Goal: Transaction & Acquisition: Download file/media

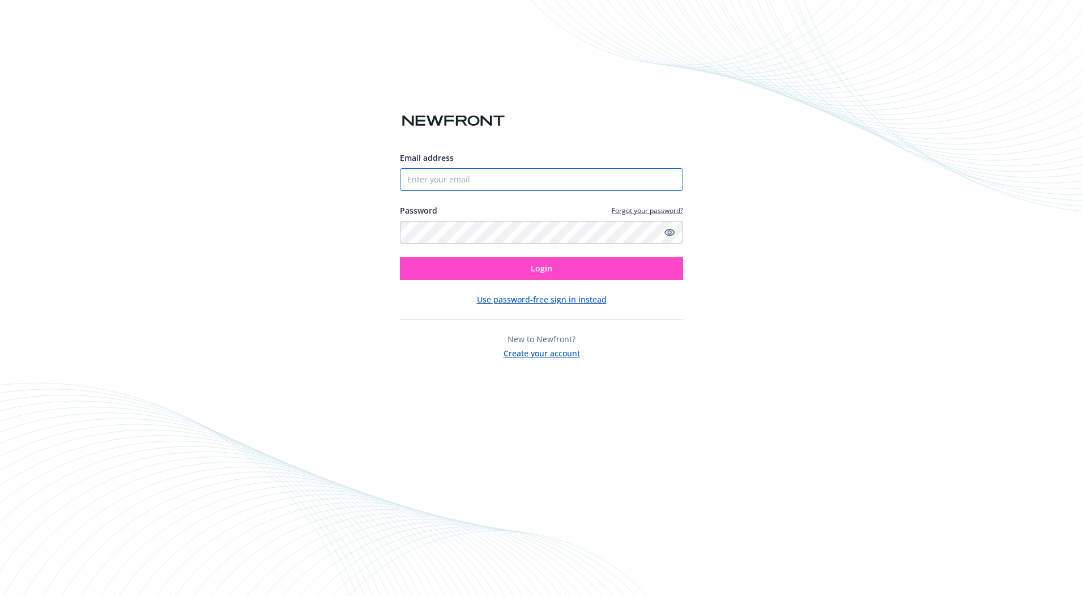
type input "[EMAIL_ADDRESS][DOMAIN_NAME]"
click at [535, 274] on button "Login" at bounding box center [541, 268] width 283 height 23
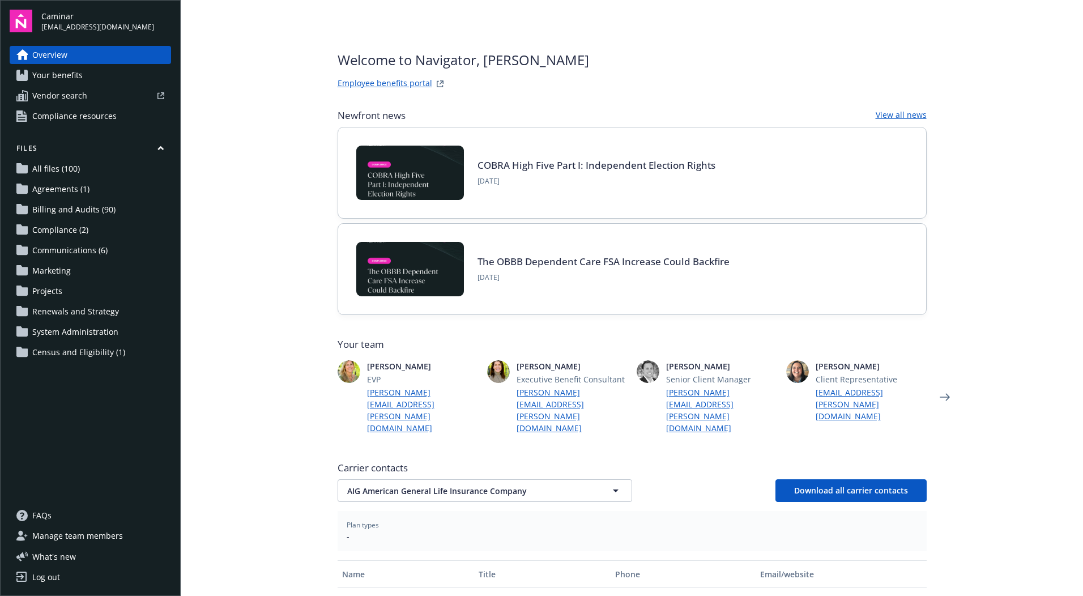
click at [91, 211] on span "Billing and Audits (90)" at bounding box center [73, 209] width 83 height 18
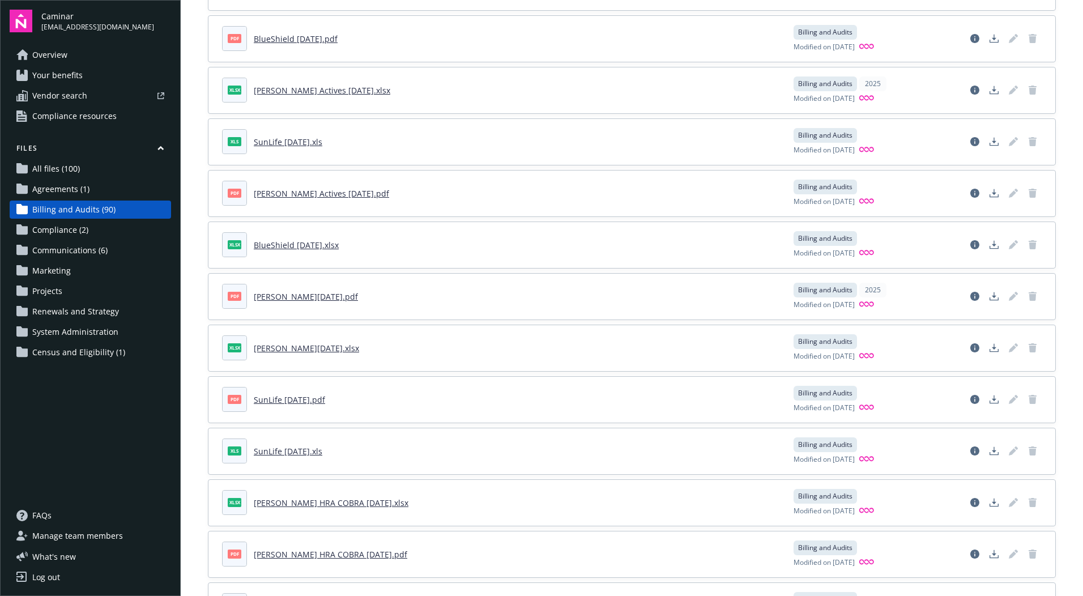
scroll to position [1699, 0]
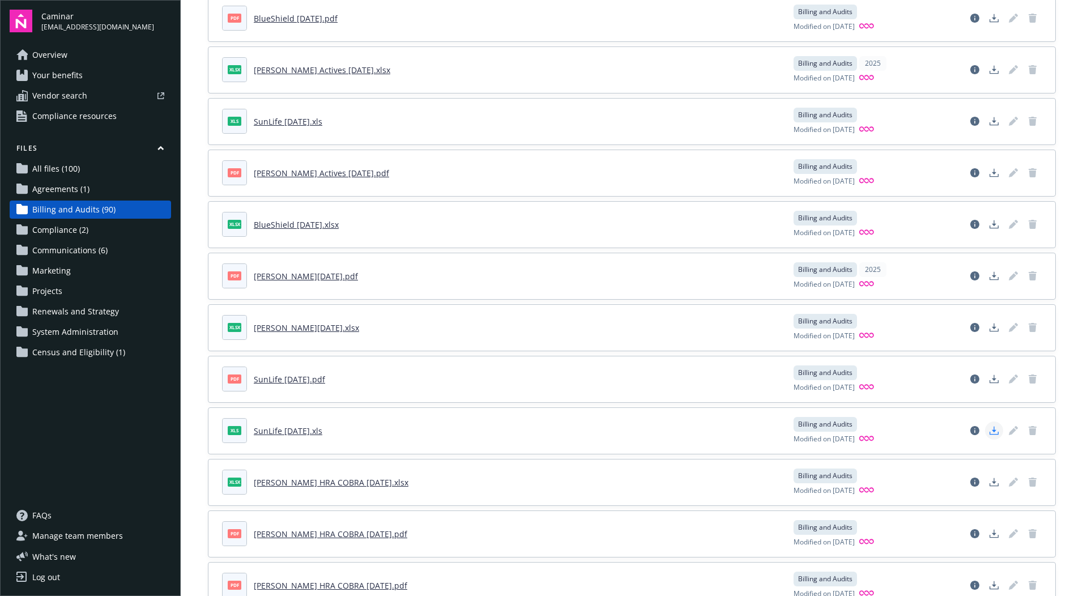
click at [989, 433] on icon "Download document" at bounding box center [993, 430] width 9 height 9
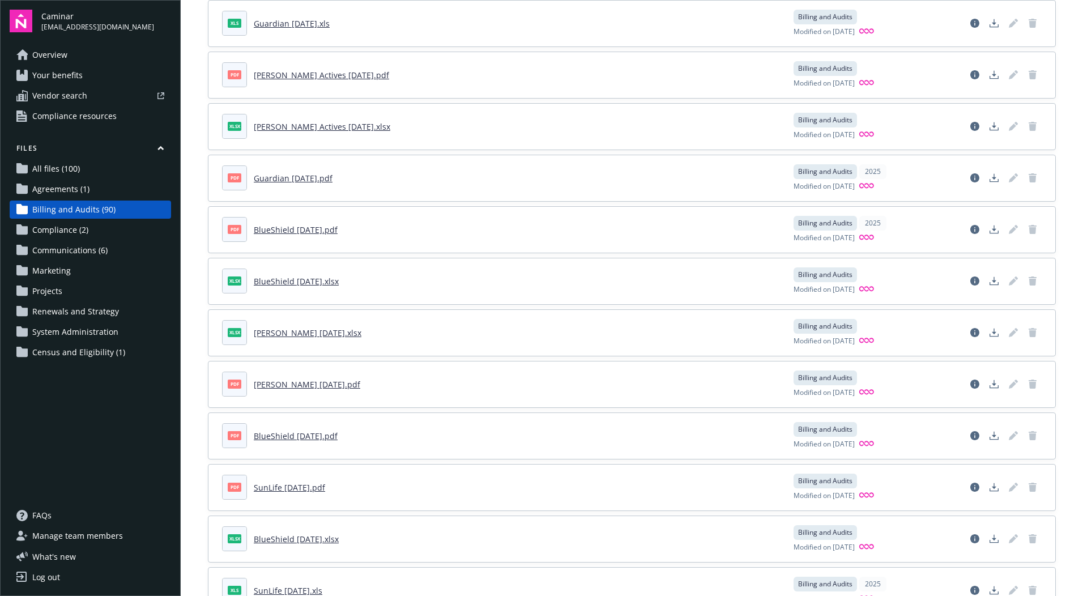
scroll to position [2549, 0]
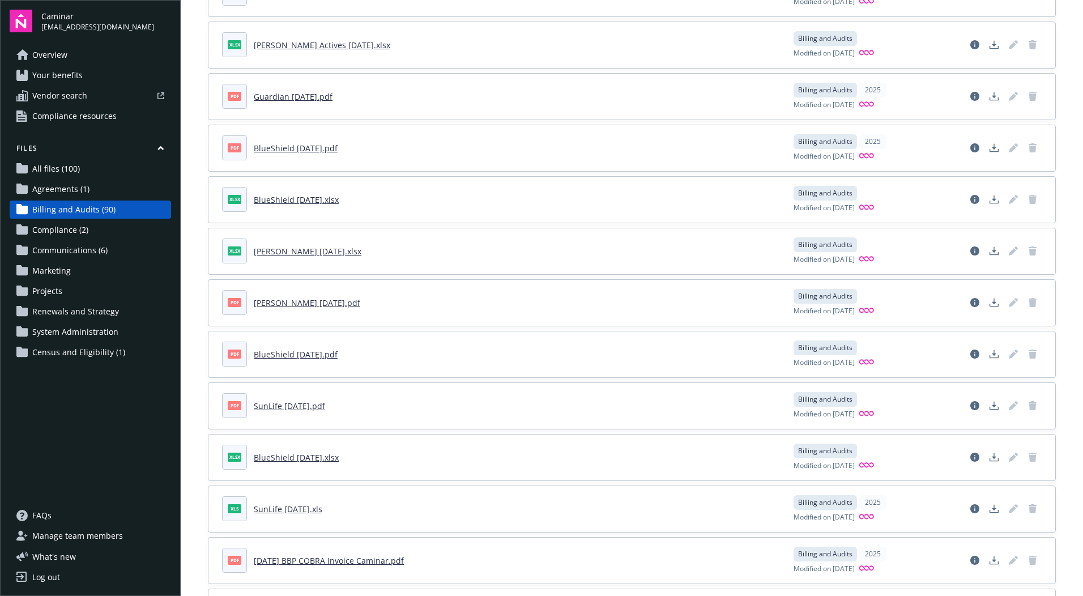
drag, startPoint x: 314, startPoint y: 353, endPoint x: 484, endPoint y: 410, distance: 178.7
click at [484, 410] on div "pdf Sutter Sept 2025.pdf Billing and Audits Modified on 08/06/2025 xlsx Sutter …" at bounding box center [632, 122] width 848 height 5149
drag, startPoint x: 484, startPoint y: 410, endPoint x: 460, endPoint y: 403, distance: 24.2
click at [460, 403] on header "pdf SunLife April 2025.pdf" at bounding box center [501, 405] width 558 height 25
click at [989, 354] on icon "Download document" at bounding box center [993, 353] width 9 height 9
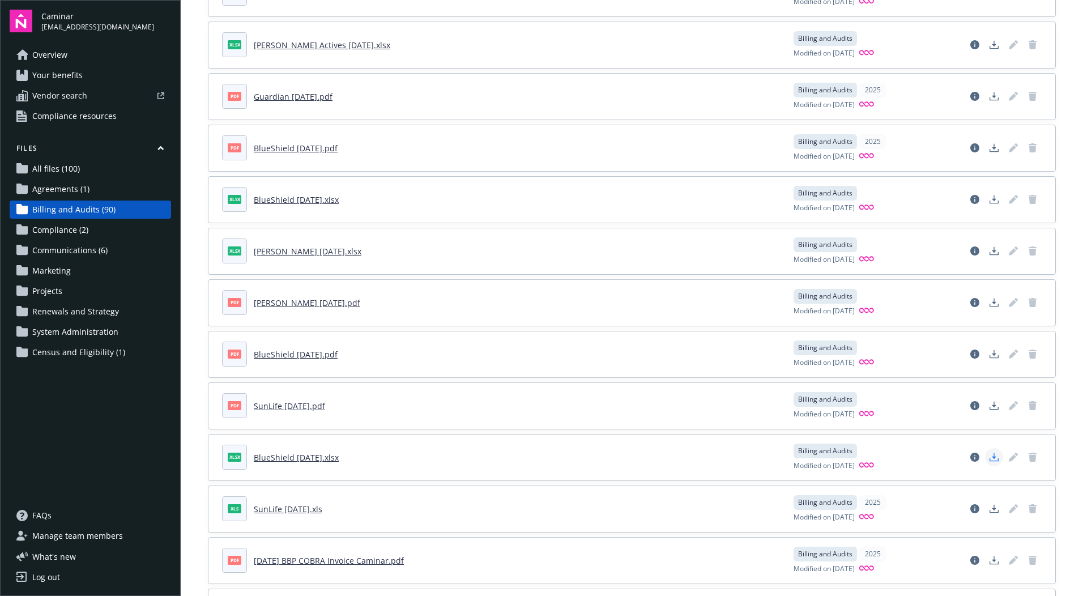
click at [992, 456] on polygon "Download document" at bounding box center [994, 456] width 5 height 6
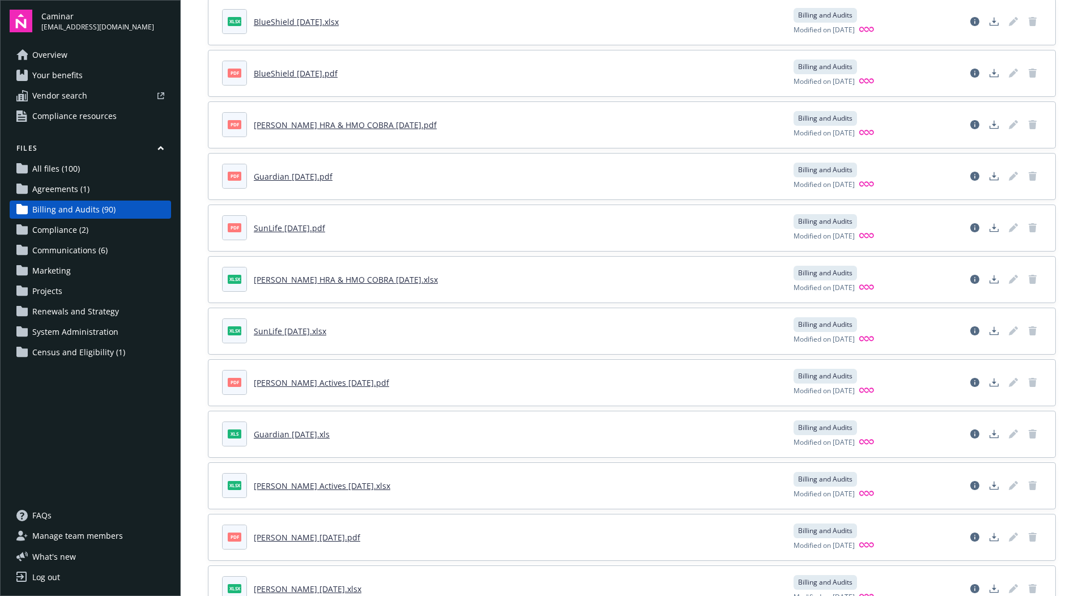
scroll to position [793, 0]
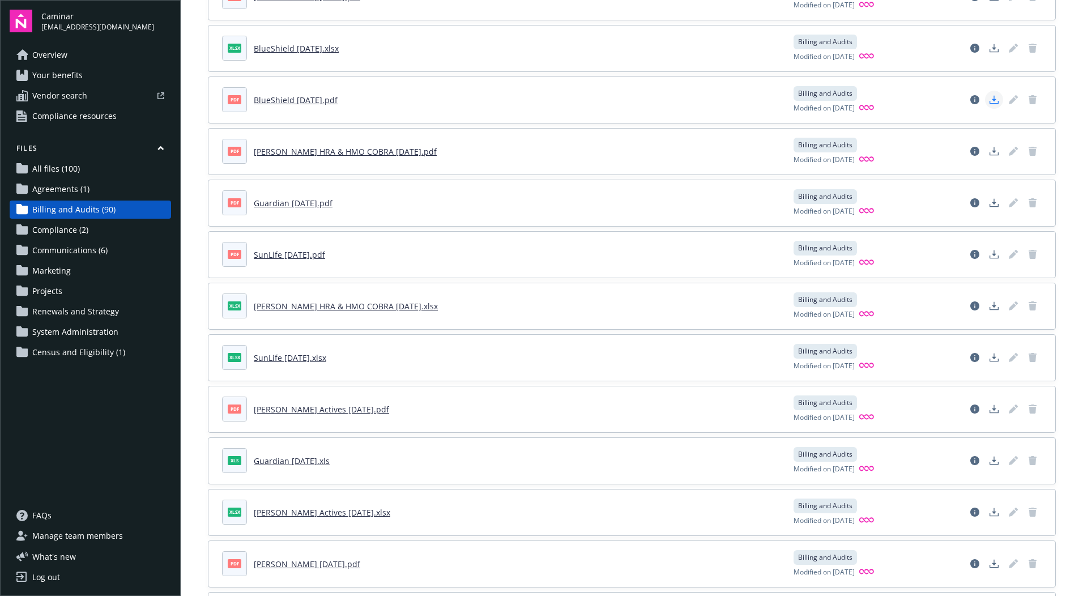
click at [989, 103] on icon "Download document" at bounding box center [993, 102] width 9 height 3
click at [667, 106] on header "pdf BlueShield July 2025.pdf" at bounding box center [501, 99] width 558 height 25
click at [989, 51] on icon "Download document" at bounding box center [993, 48] width 9 height 9
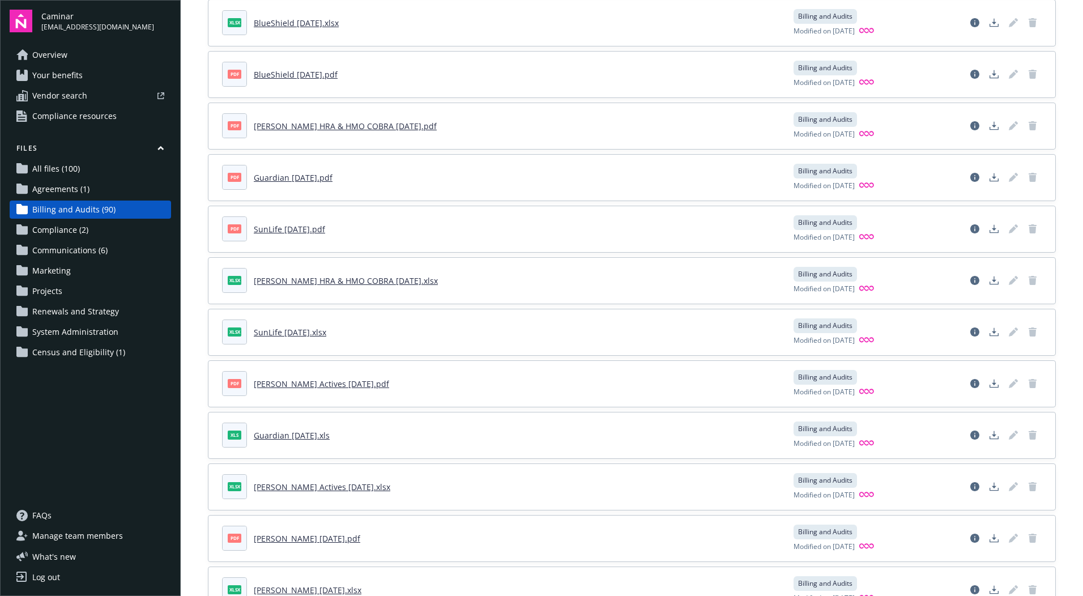
scroll to position [850, 0]
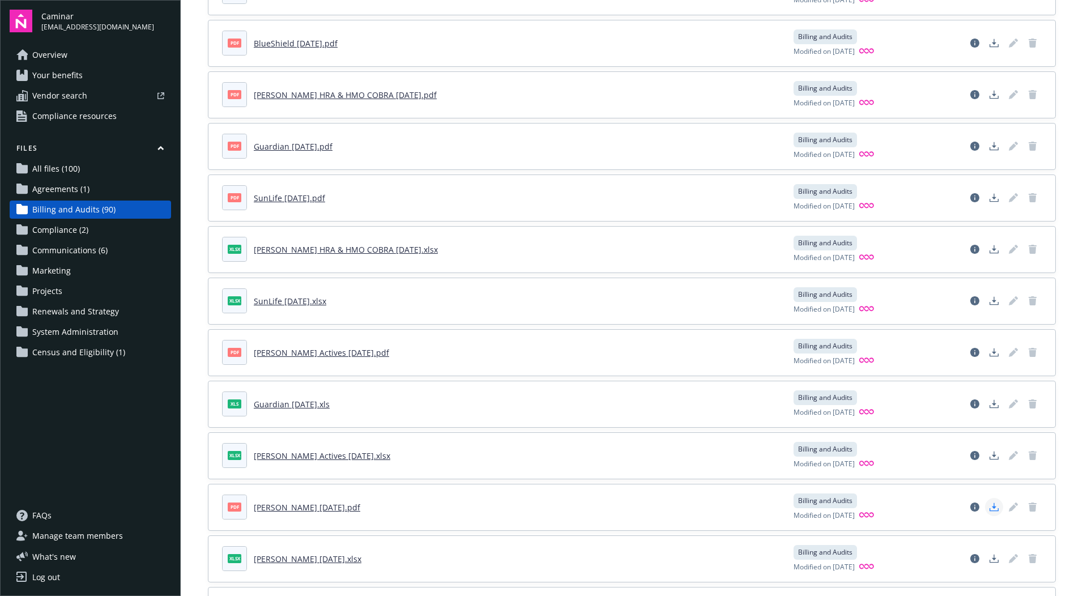
click at [989, 509] on icon "Download document" at bounding box center [993, 506] width 9 height 9
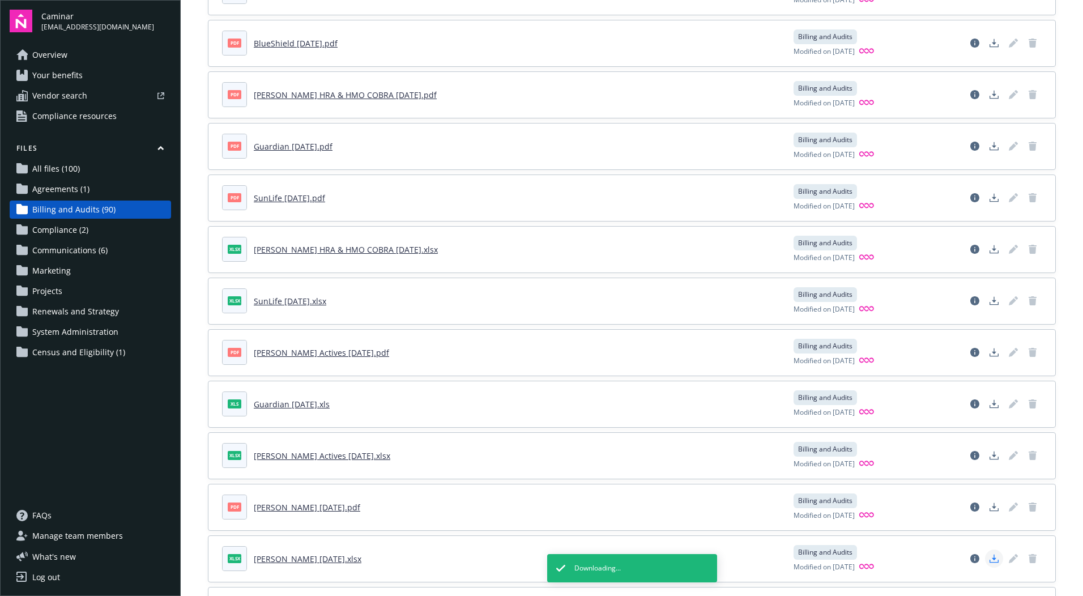
click at [989, 558] on icon "Download document" at bounding box center [993, 558] width 9 height 9
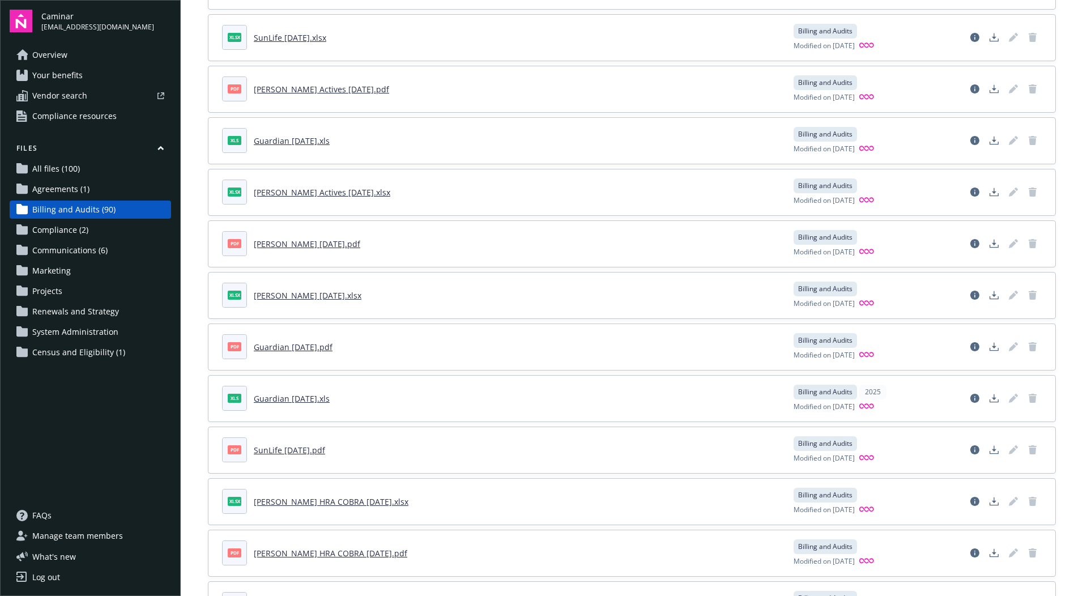
scroll to position [1133, 0]
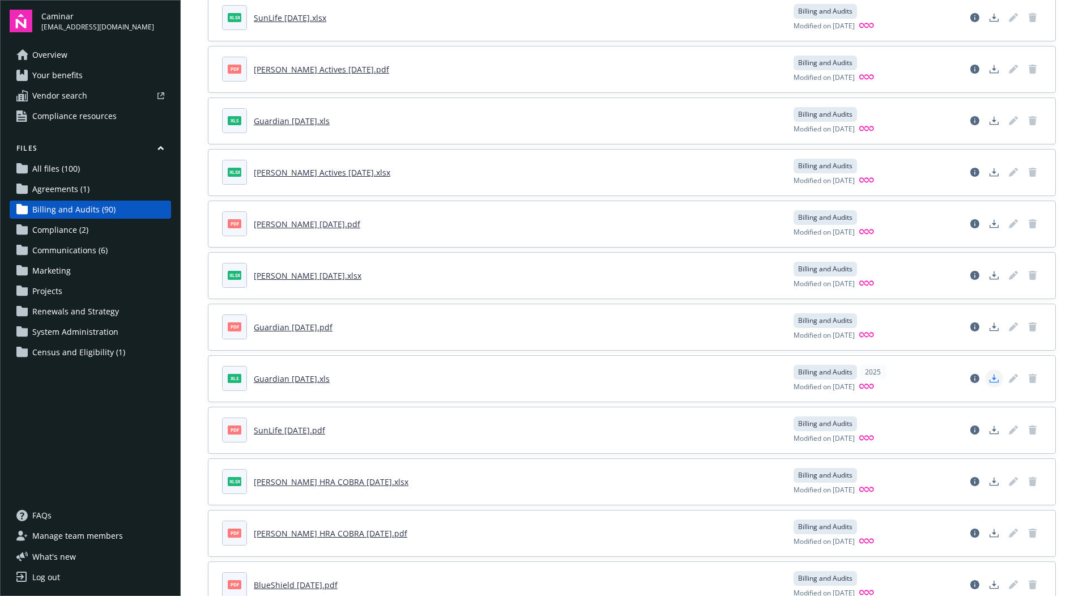
click at [989, 381] on icon "Download document" at bounding box center [993, 378] width 9 height 9
click at [66, 237] on span "Compliance (2)" at bounding box center [60, 230] width 56 height 18
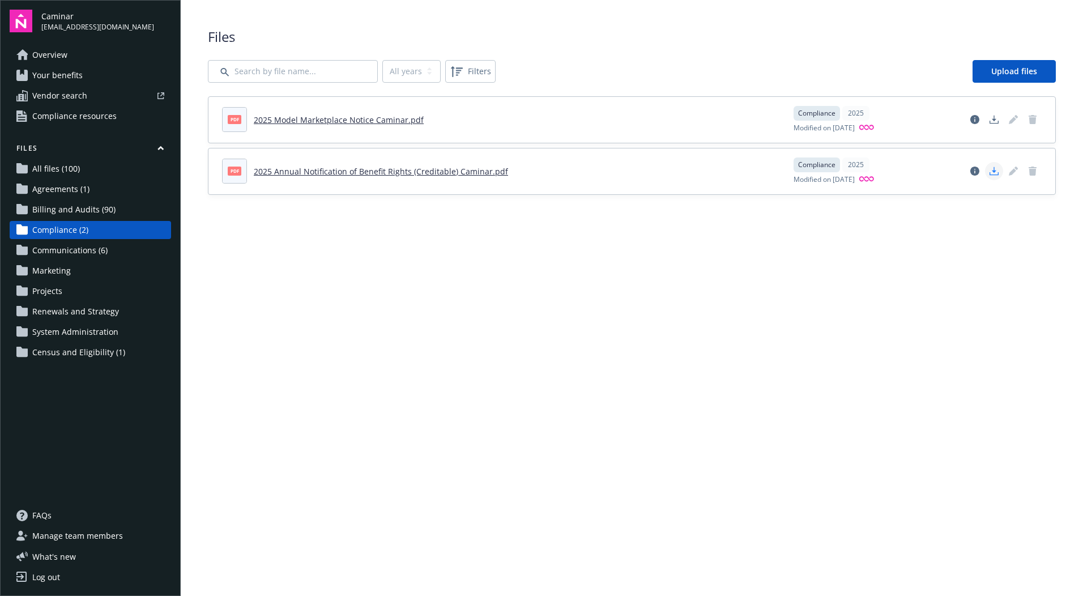
click at [993, 172] on polygon "Download document" at bounding box center [994, 170] width 5 height 6
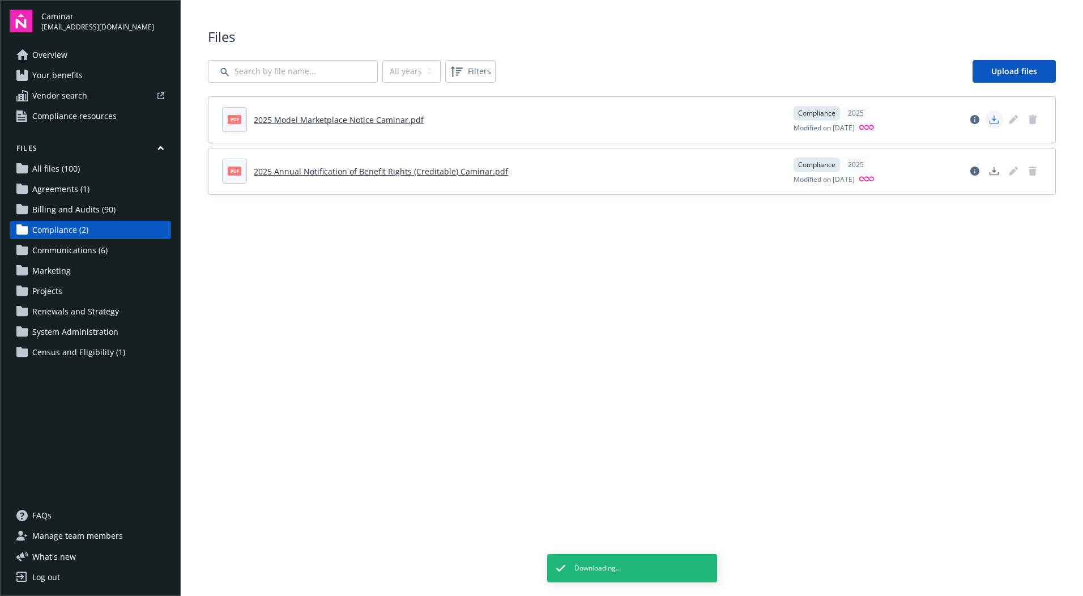
click at [993, 121] on icon "Download document" at bounding box center [993, 119] width 9 height 9
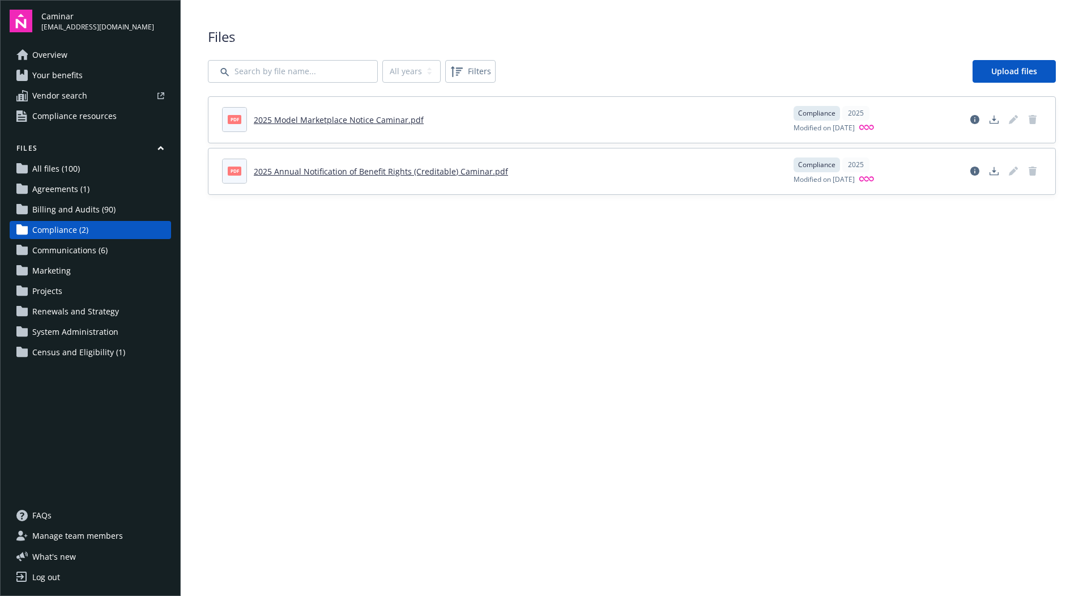
click at [78, 248] on span "Communications (6)" at bounding box center [69, 250] width 75 height 18
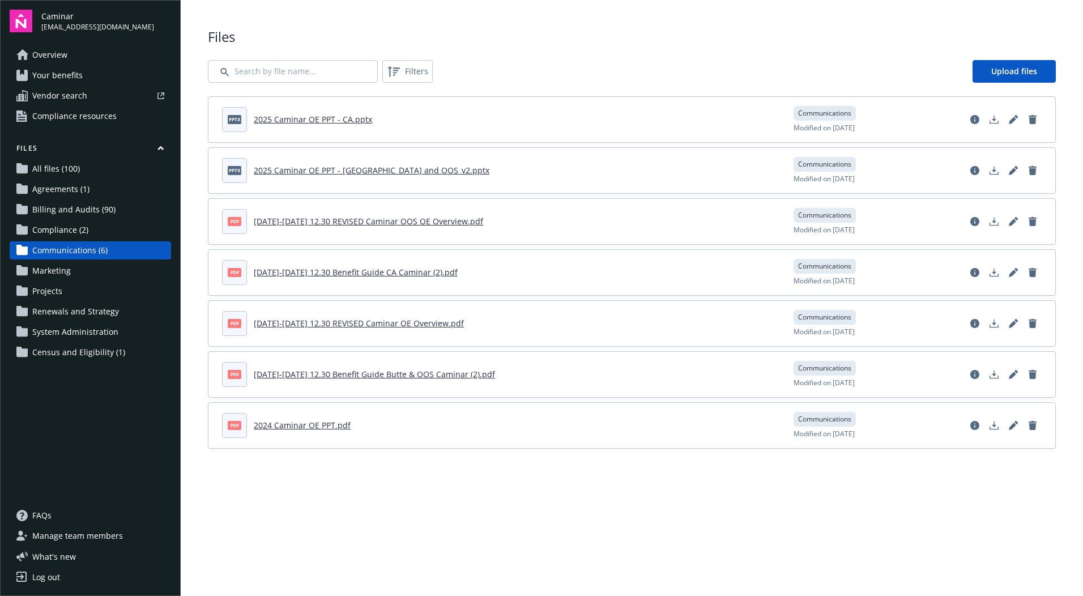
click at [99, 310] on span "Renewals and Strategy" at bounding box center [75, 311] width 87 height 18
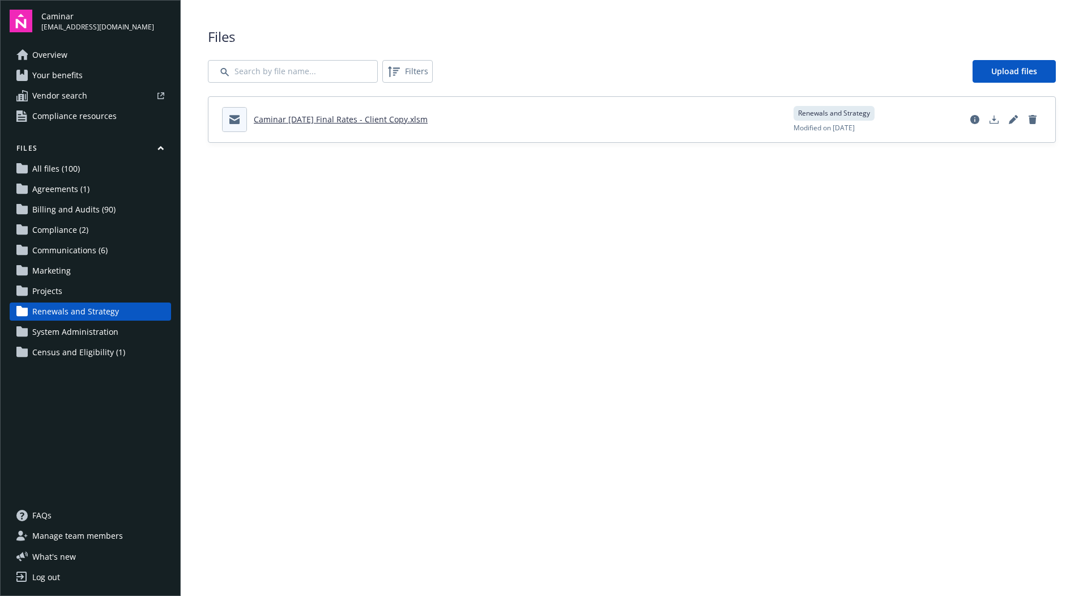
click at [62, 291] on link "Projects" at bounding box center [90, 291] width 161 height 18
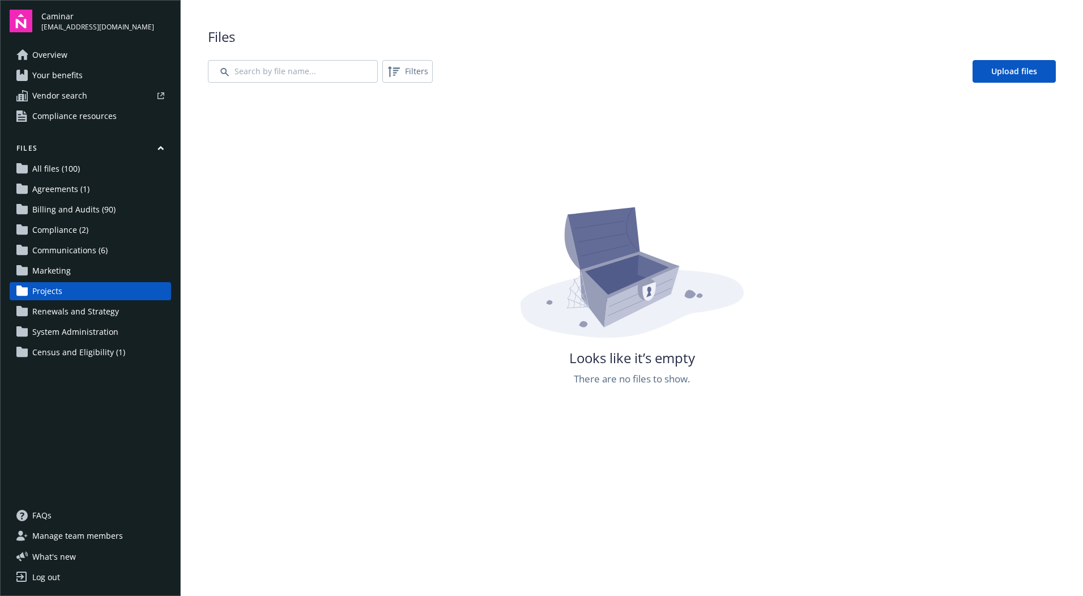
click at [56, 262] on span "Marketing" at bounding box center [51, 271] width 39 height 18
click at [62, 253] on span "Communications (6)" at bounding box center [69, 250] width 75 height 18
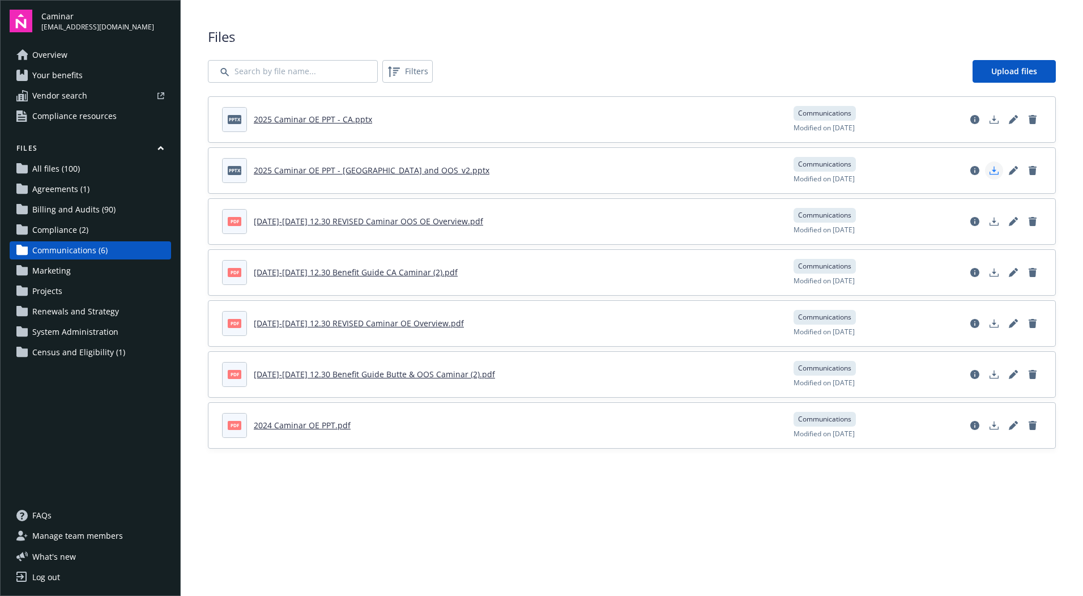
click at [994, 172] on icon "Download document" at bounding box center [993, 170] width 9 height 9
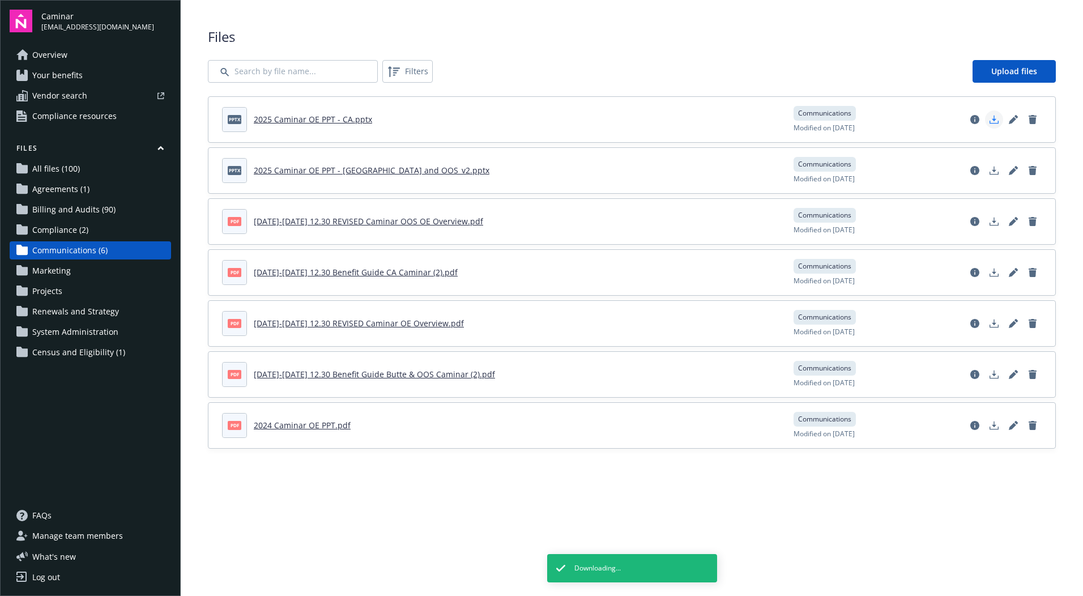
click at [992, 120] on icon "Download document" at bounding box center [993, 119] width 9 height 9
